Goal: Check status

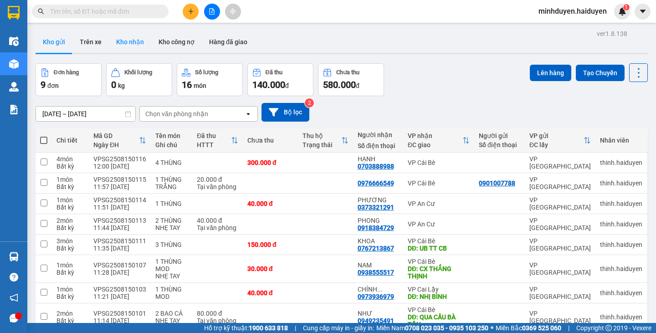
click at [131, 42] on button "Kho nhận" at bounding box center [130, 42] width 42 height 22
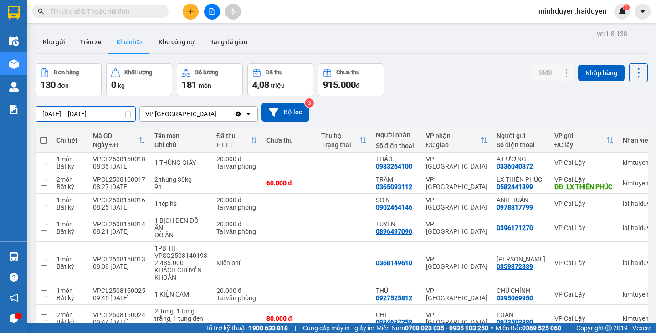
click at [63, 112] on input "[DATE] – [DATE]" at bounding box center [85, 114] width 99 height 15
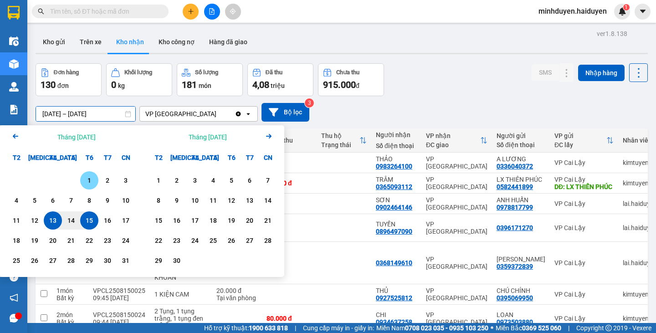
click at [90, 179] on div "1" at bounding box center [89, 180] width 13 height 11
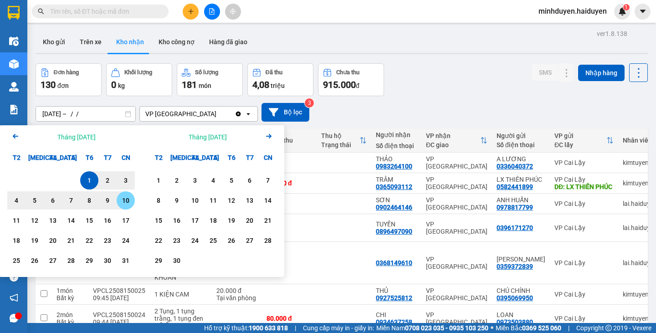
click at [125, 200] on div "10" at bounding box center [125, 200] width 13 height 11
type input "[DATE] – [DATE]"
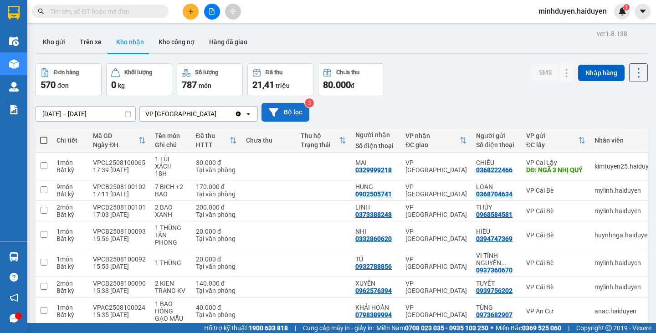
click at [297, 108] on button "Bộ lọc" at bounding box center [285, 112] width 48 height 19
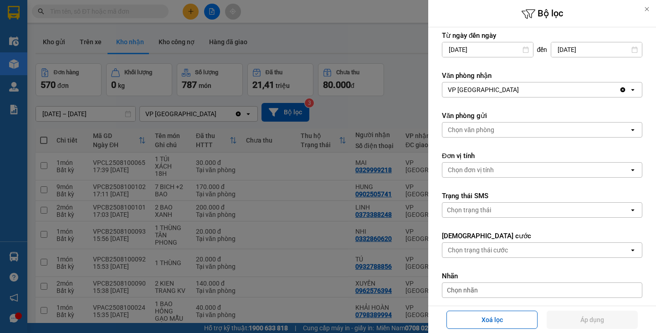
scroll to position [137, 0]
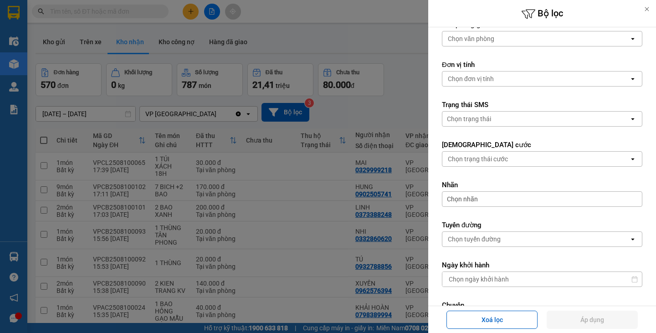
click at [488, 159] on div "Chọn trạng thái cước" at bounding box center [478, 158] width 60 height 9
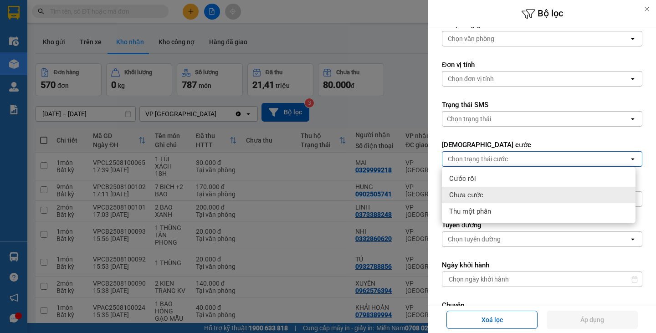
click at [484, 194] on div "Chưa cước" at bounding box center [539, 195] width 194 height 16
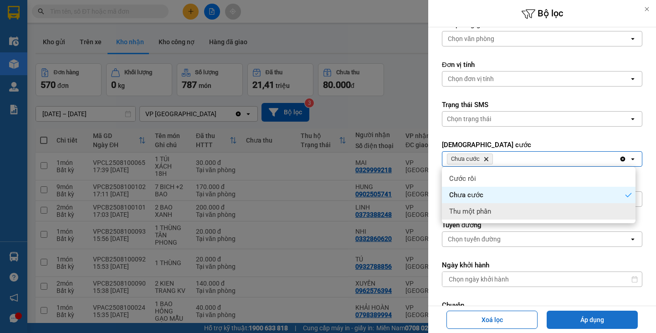
click at [587, 317] on button "Áp dụng" at bounding box center [592, 320] width 91 height 18
